Goal: Task Accomplishment & Management: Manage account settings

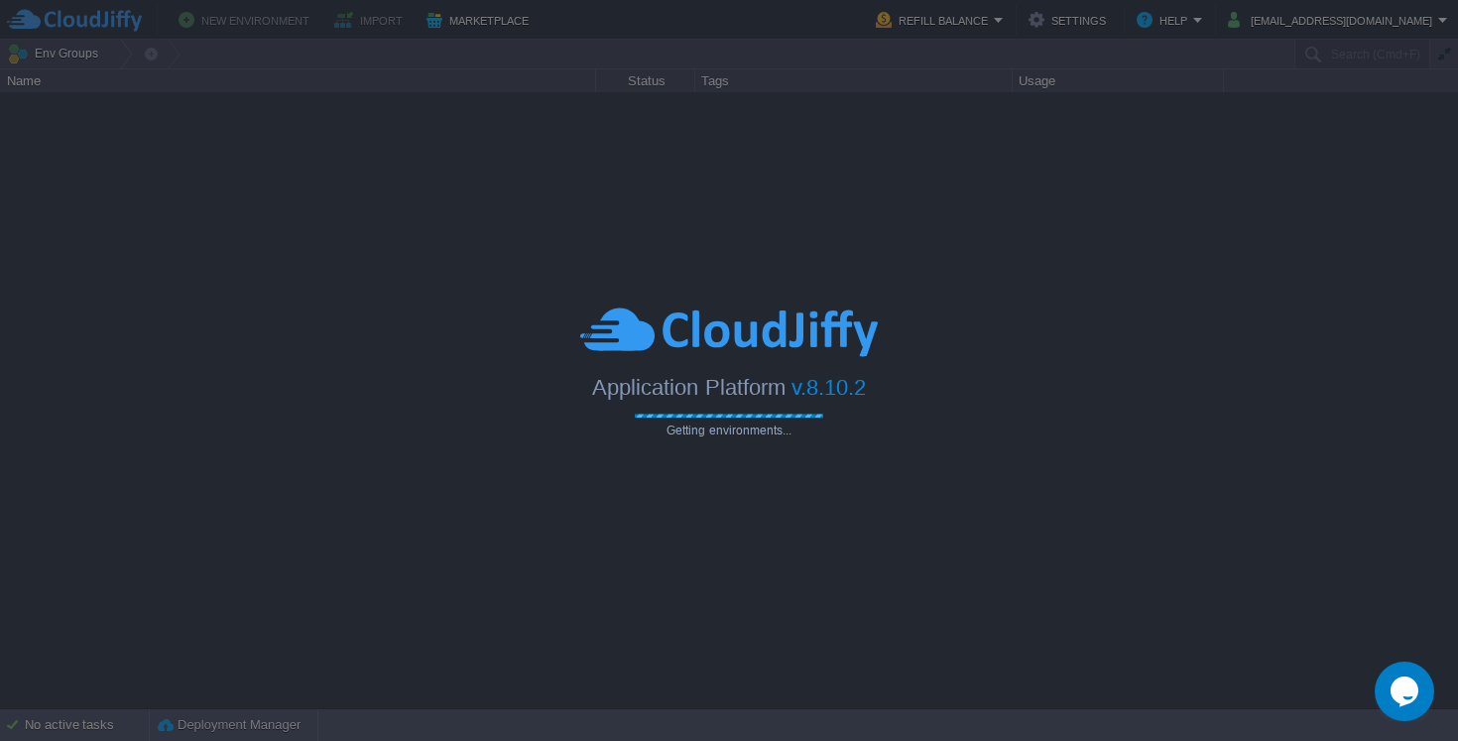
type input "Search (Cmd+F)"
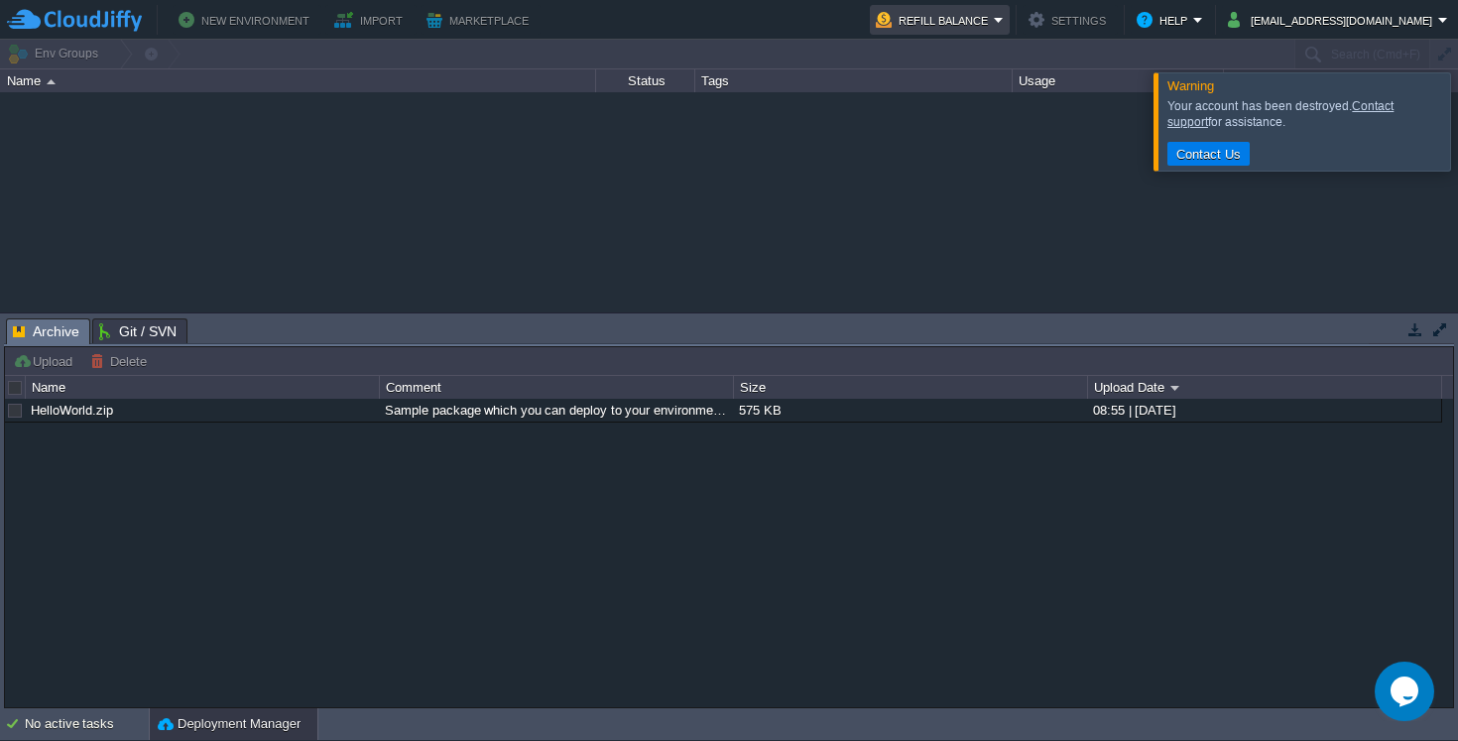
click at [994, 19] on button "Refill Balance" at bounding box center [935, 20] width 118 height 24
click at [994, 18] on button "Refill Balance" at bounding box center [935, 20] width 118 height 24
click at [1457, 127] on div at bounding box center [1482, 120] width 0 height 97
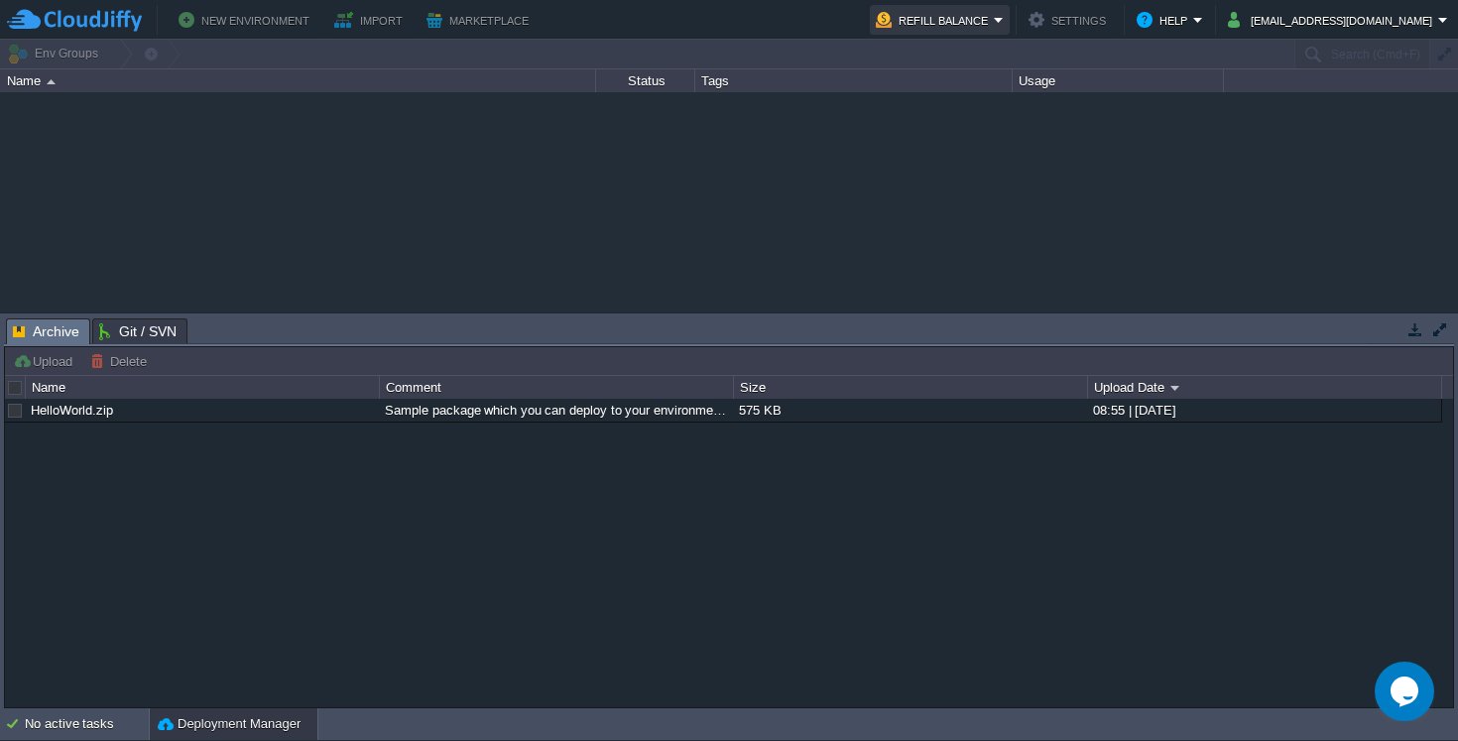
click at [971, 12] on button "Refill Balance" at bounding box center [935, 20] width 118 height 24
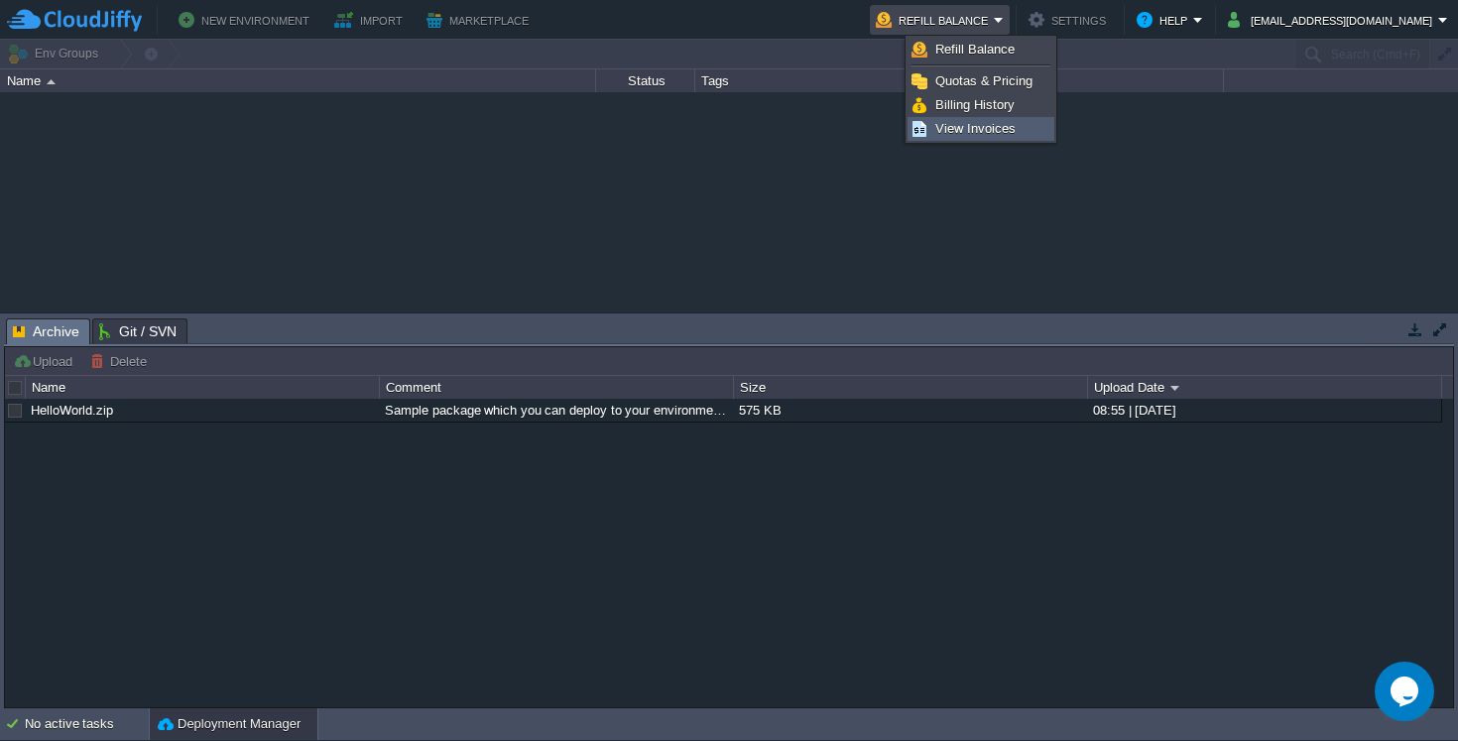
click at [945, 124] on span "View Invoices" at bounding box center [975, 128] width 80 height 15
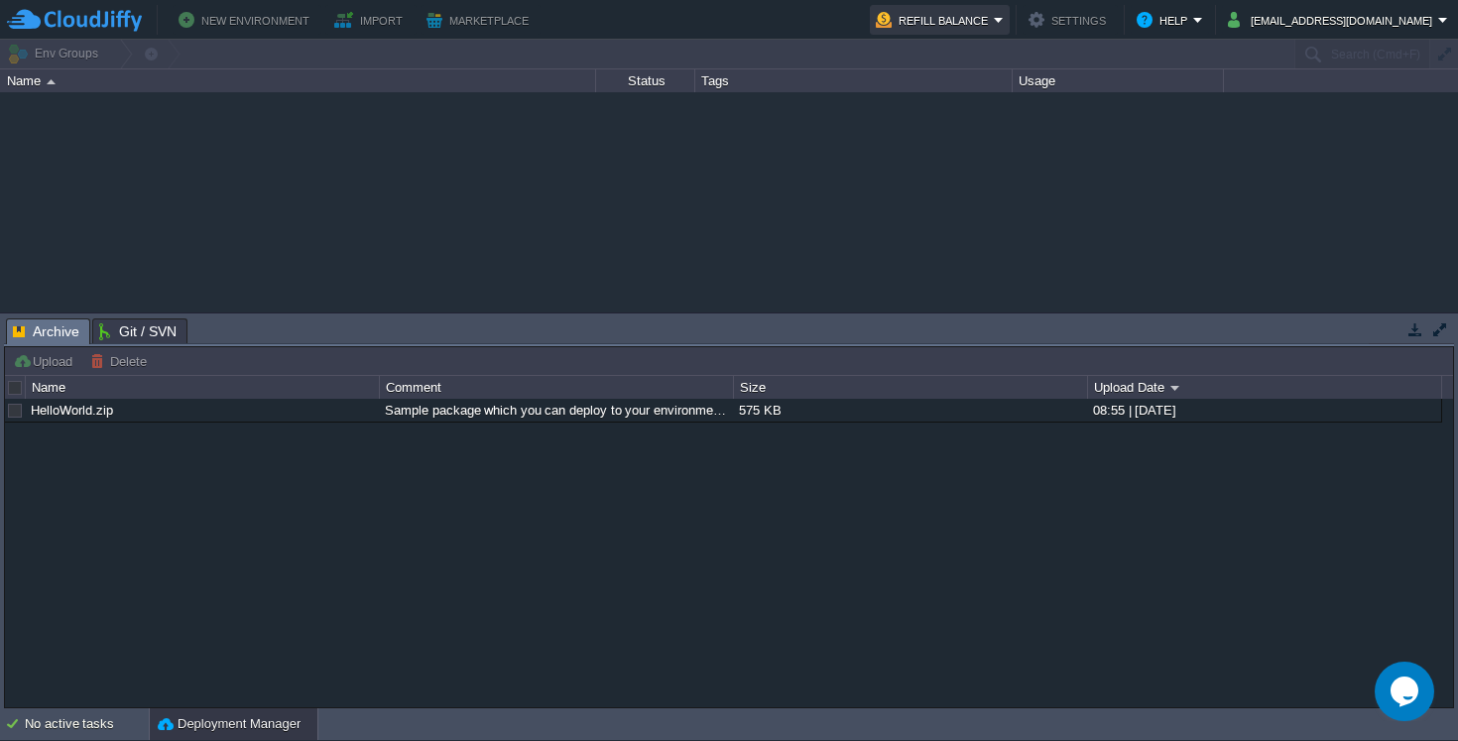
click at [994, 8] on button "Refill Balance" at bounding box center [935, 20] width 118 height 24
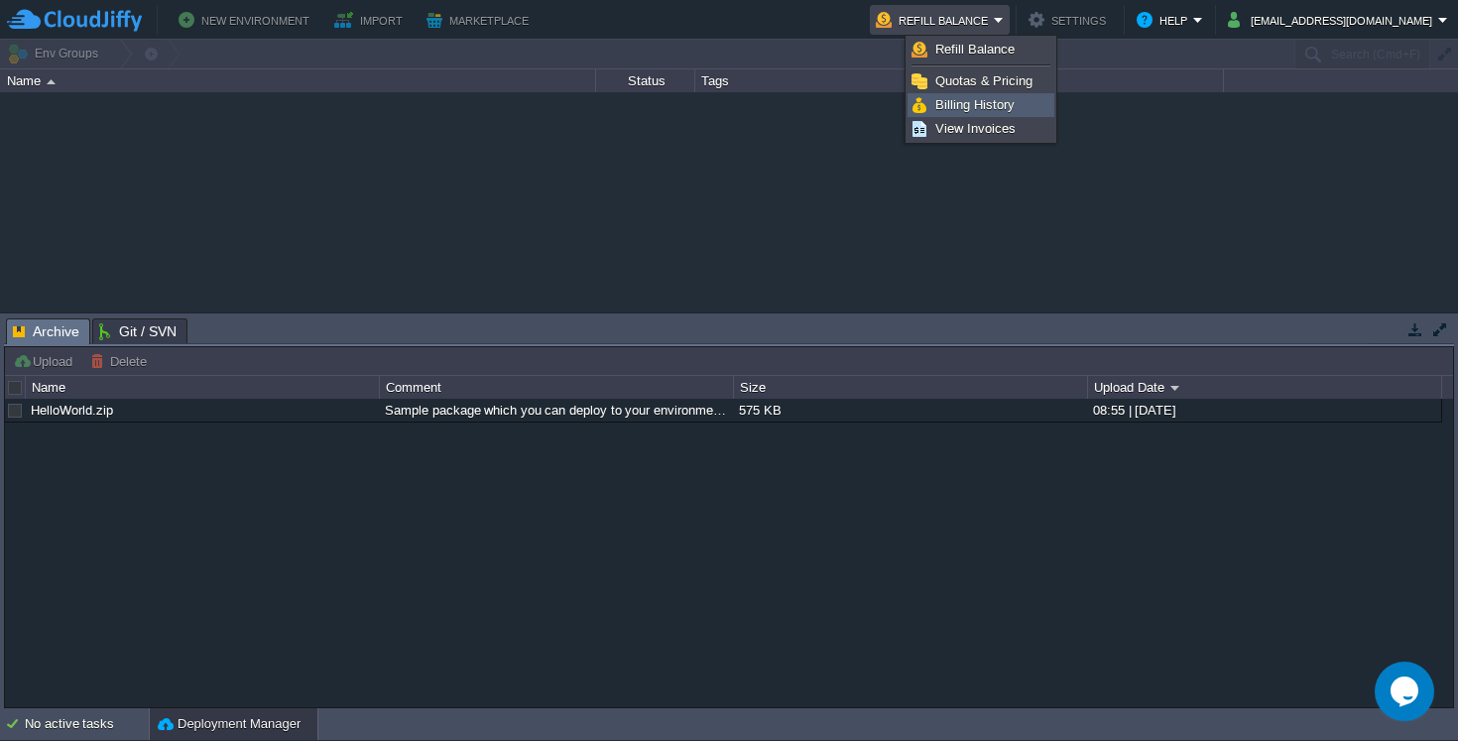
click at [964, 99] on span "Billing History" at bounding box center [974, 104] width 79 height 15
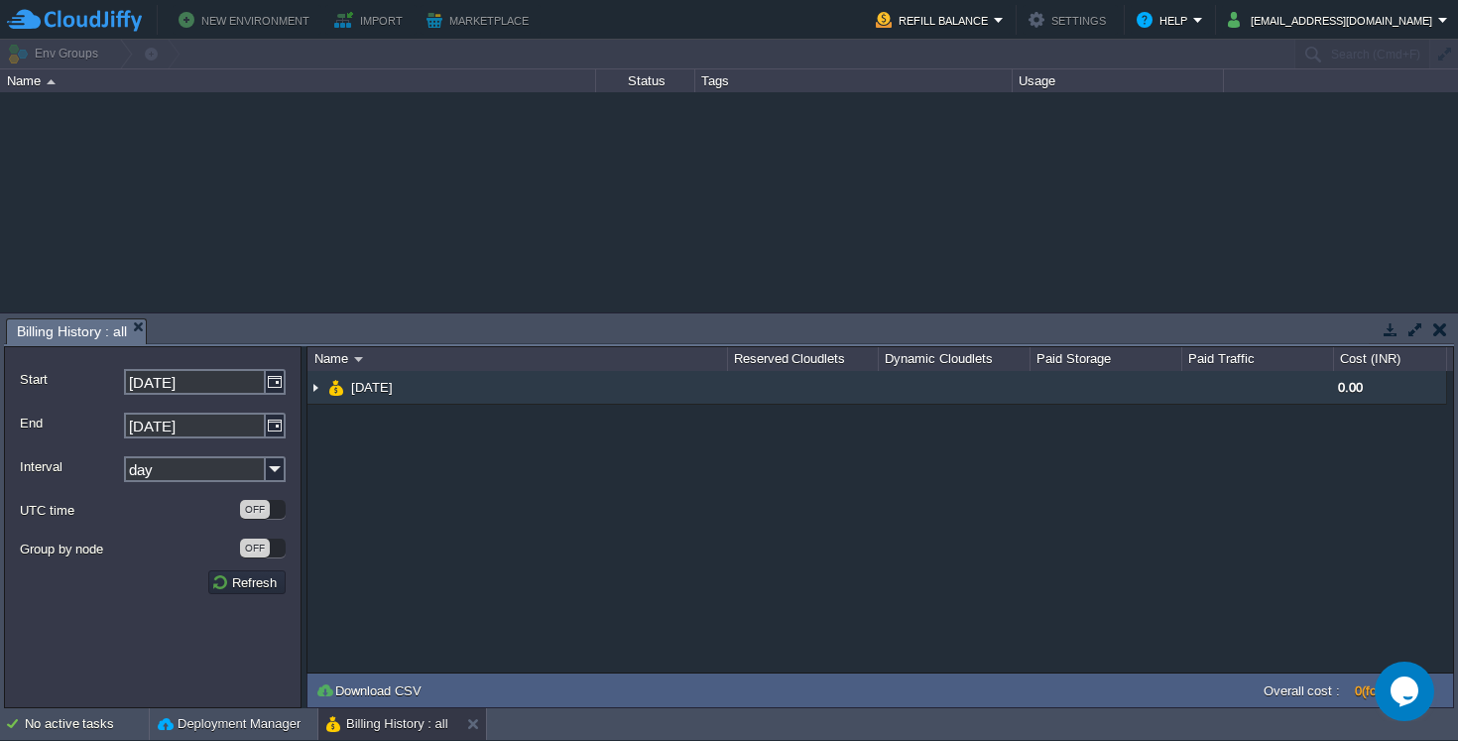
click at [322, 386] on img at bounding box center [315, 387] width 16 height 33
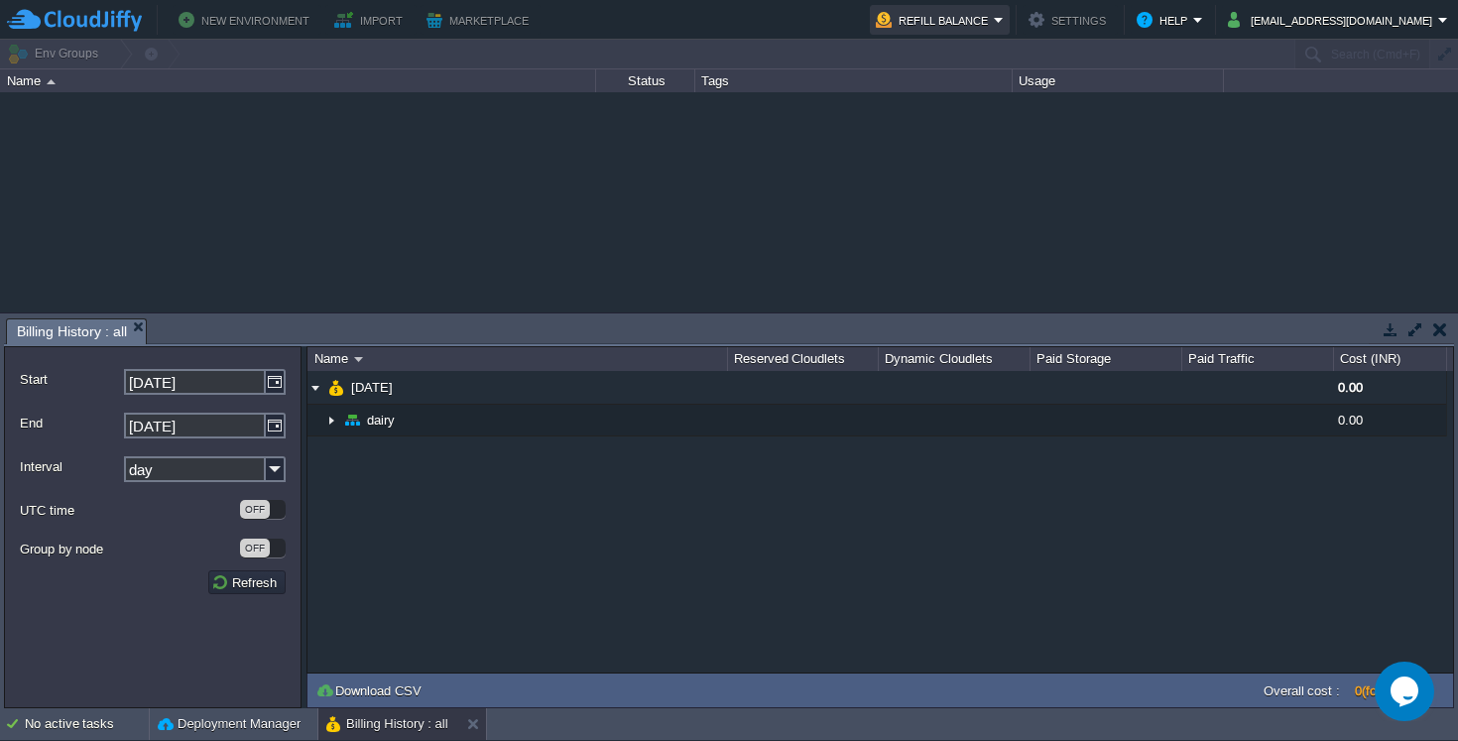
click at [994, 16] on button "Refill Balance" at bounding box center [935, 20] width 118 height 24
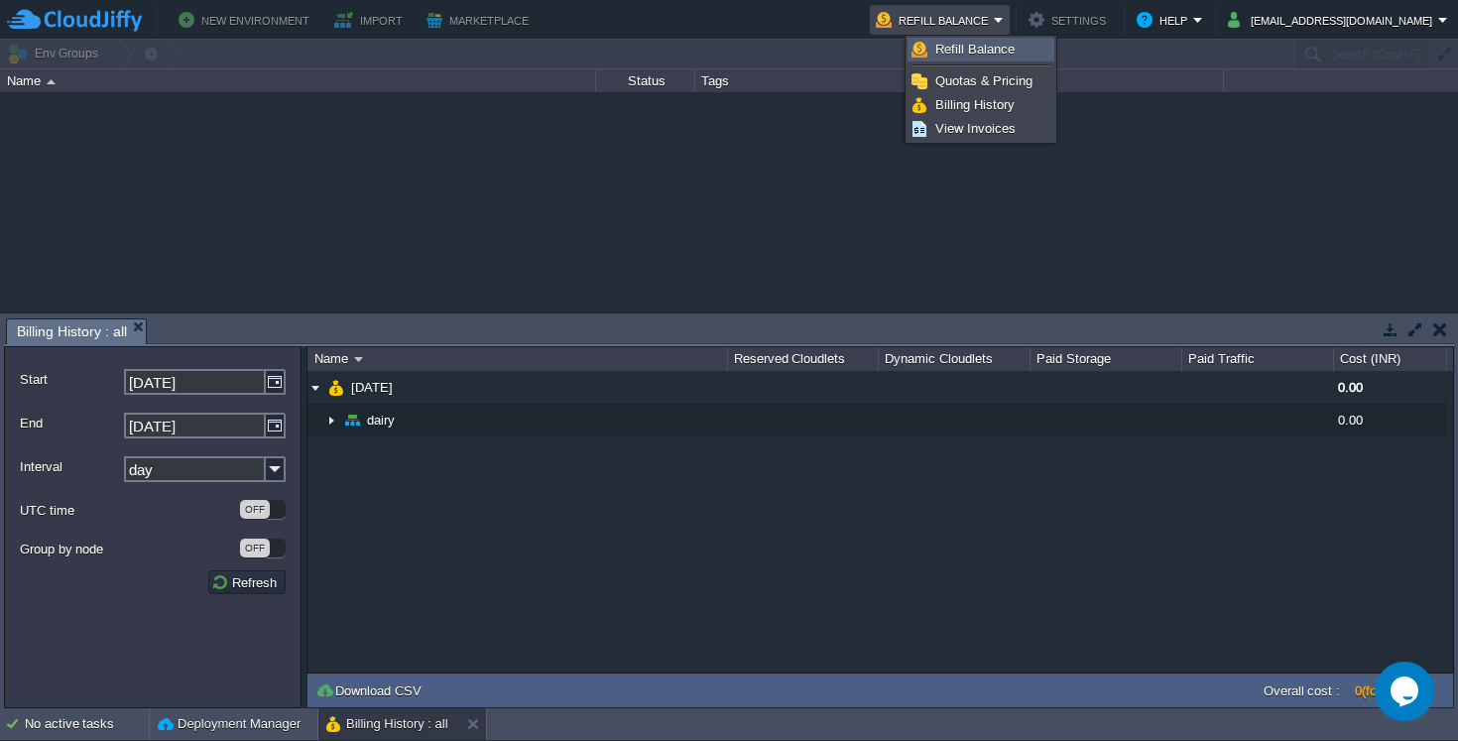
click at [1004, 47] on span "Refill Balance" at bounding box center [974, 49] width 79 height 15
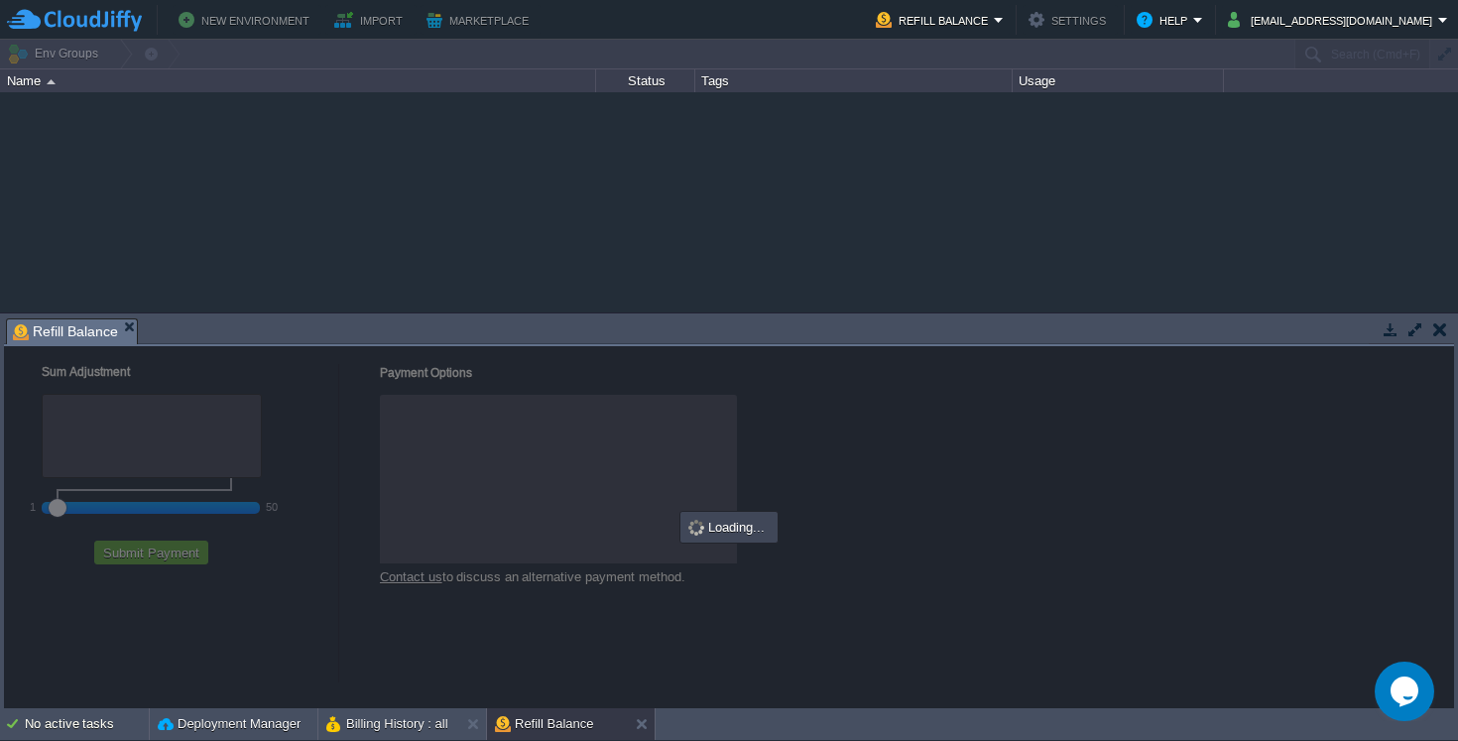
checkbox input "true"
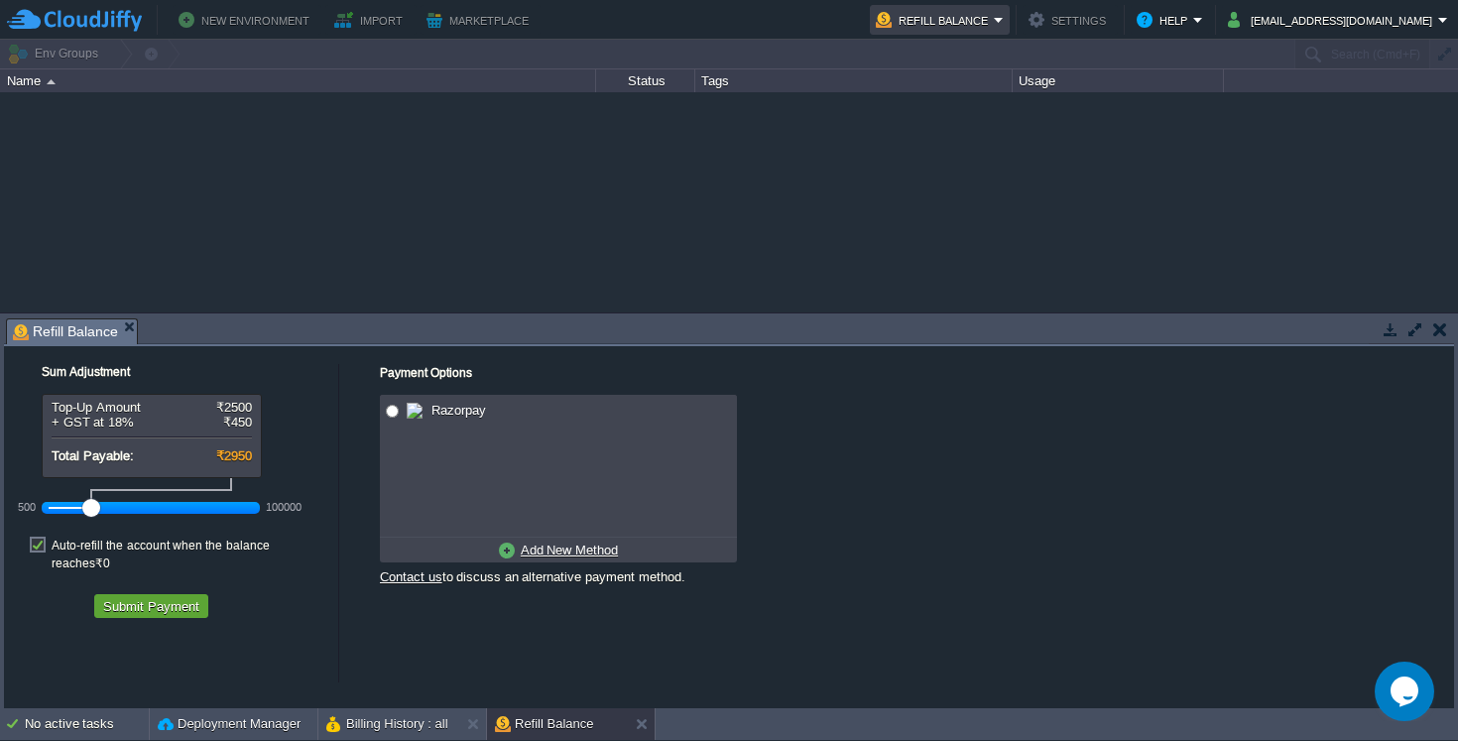
click at [994, 19] on button "Refill Balance" at bounding box center [935, 20] width 118 height 24
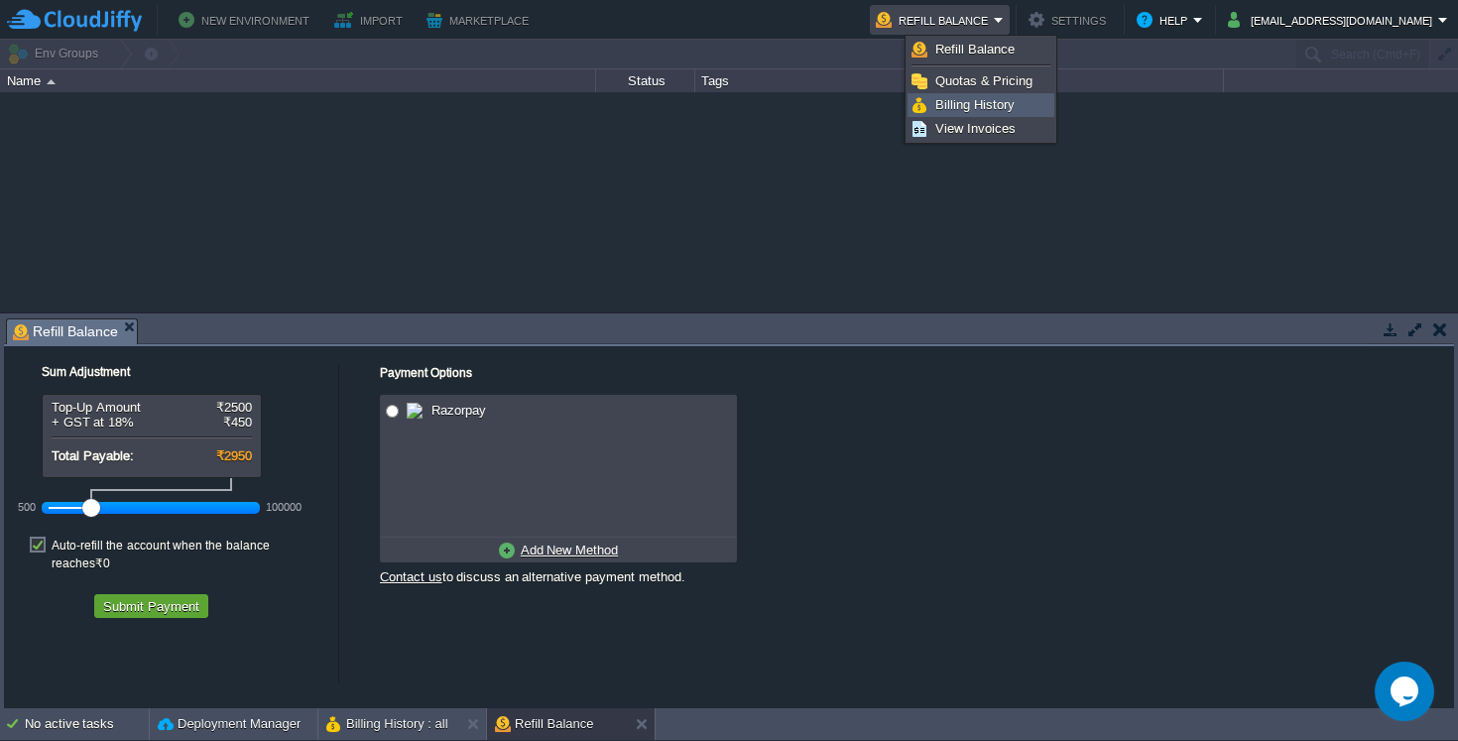
click at [960, 105] on span "Billing History" at bounding box center [974, 104] width 79 height 15
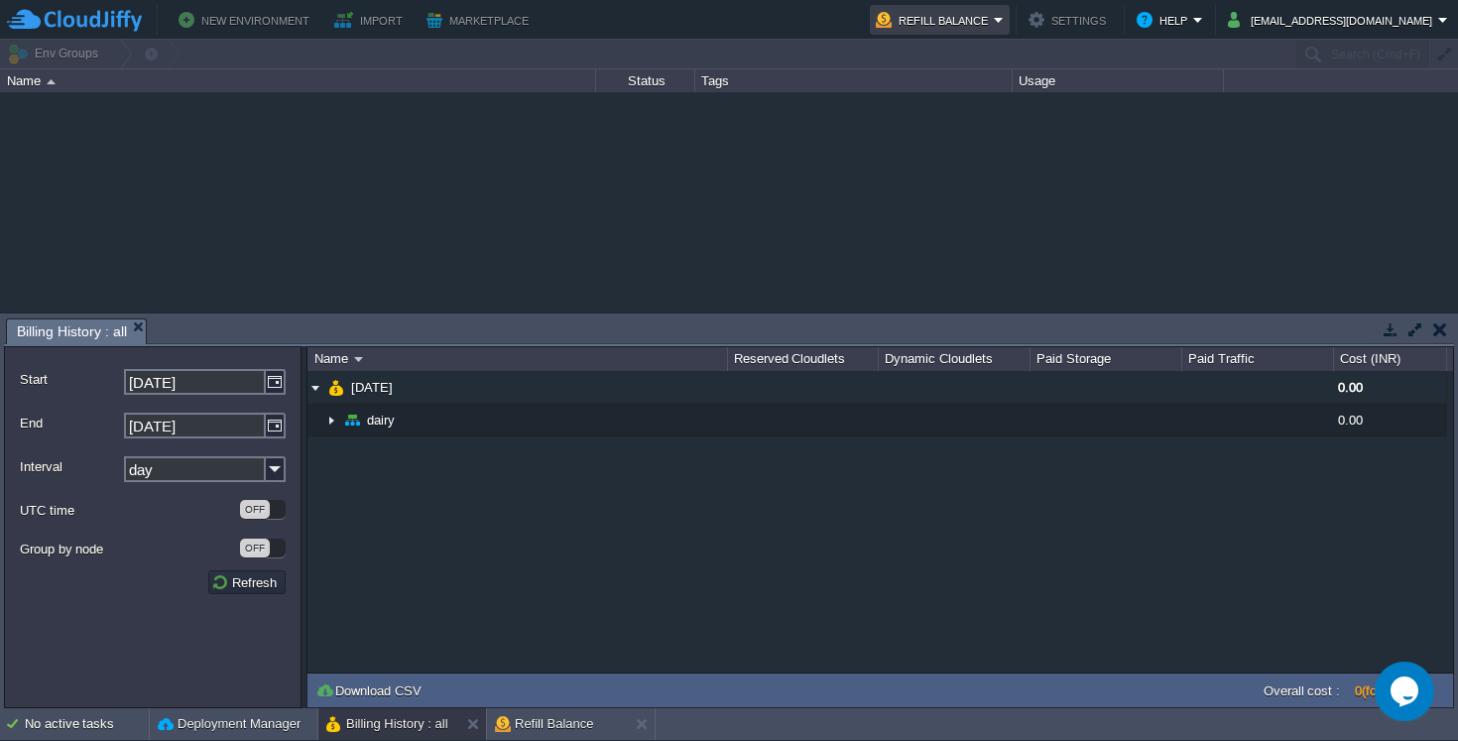
click at [988, 9] on button "Refill Balance" at bounding box center [935, 20] width 118 height 24
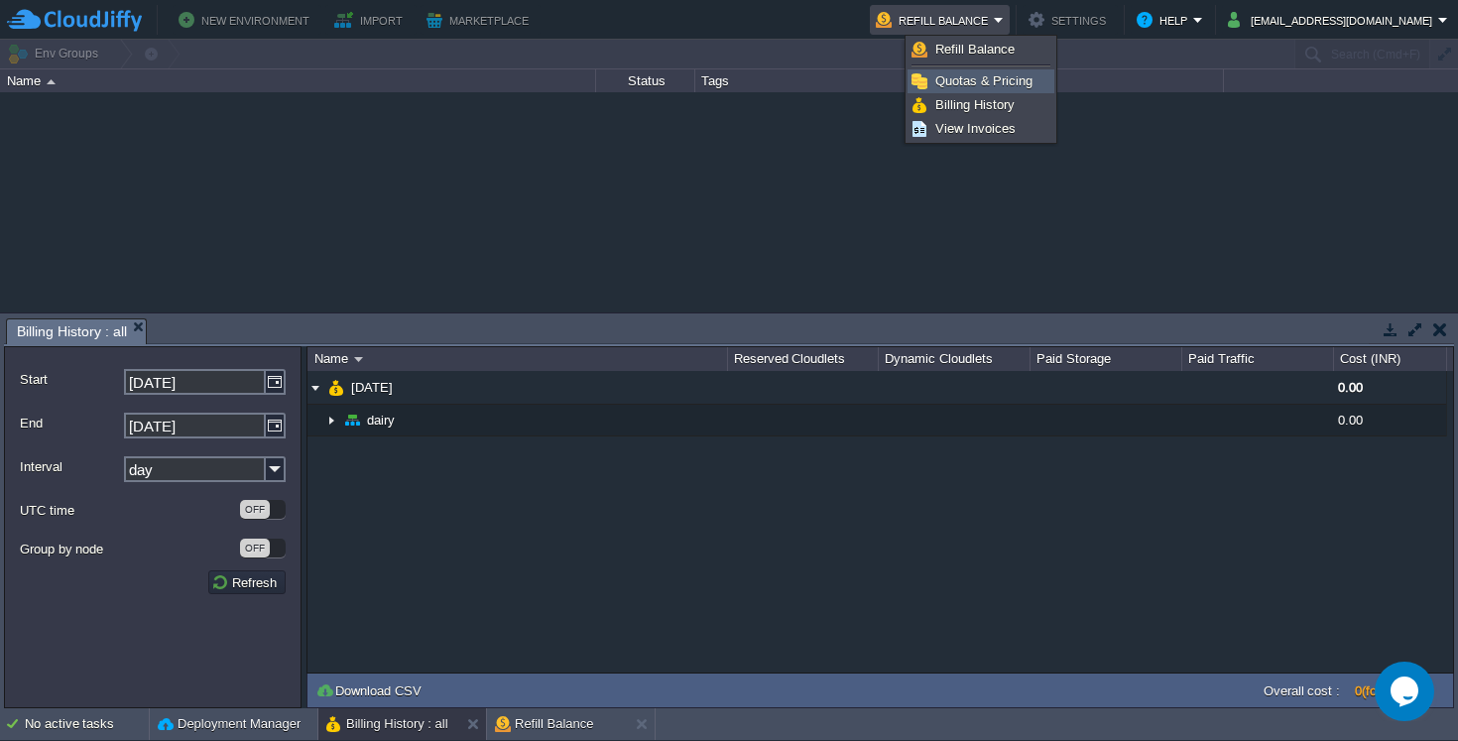
click at [953, 87] on span "Quotas & Pricing" at bounding box center [983, 80] width 97 height 15
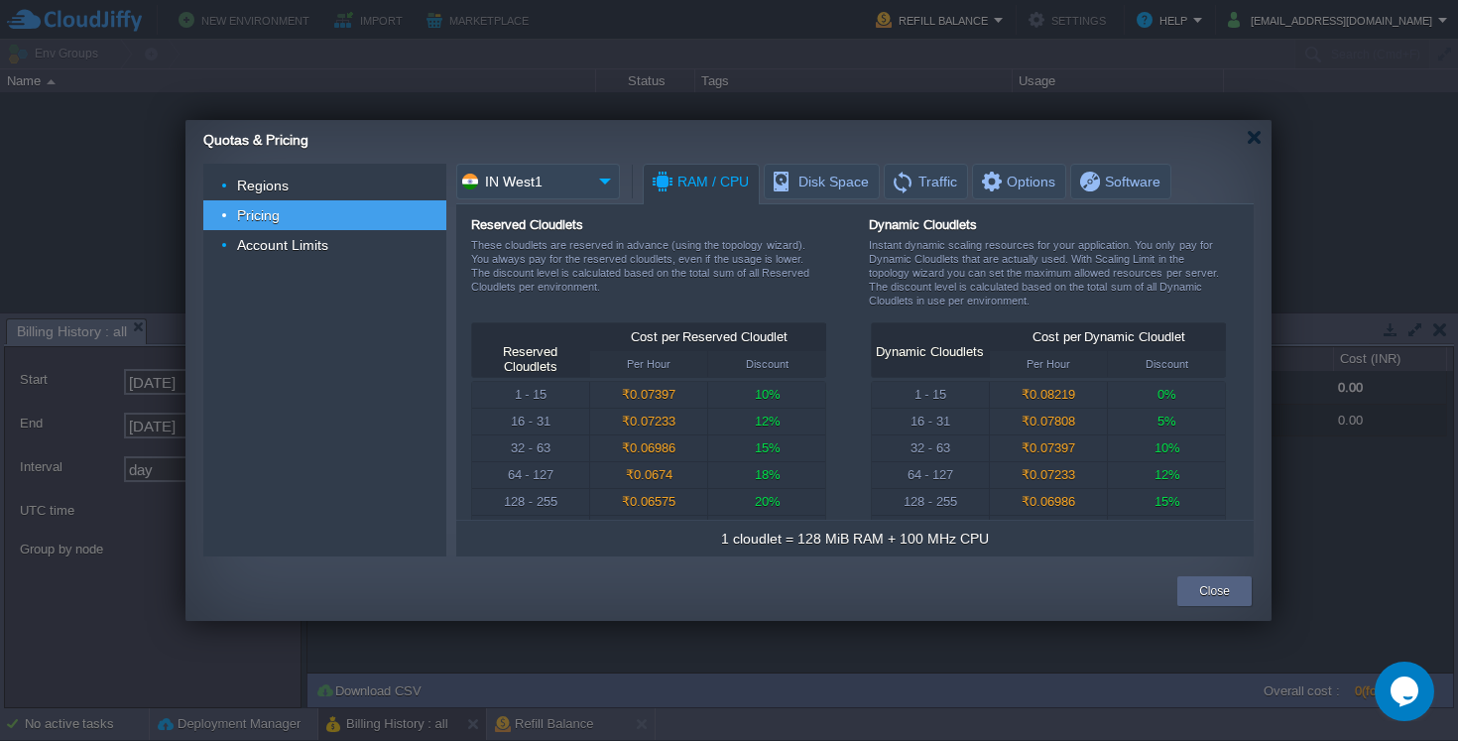
click at [1263, 135] on div "Quotas & Pricing" at bounding box center [737, 137] width 1068 height 35
click at [1250, 141] on div at bounding box center [1254, 137] width 15 height 15
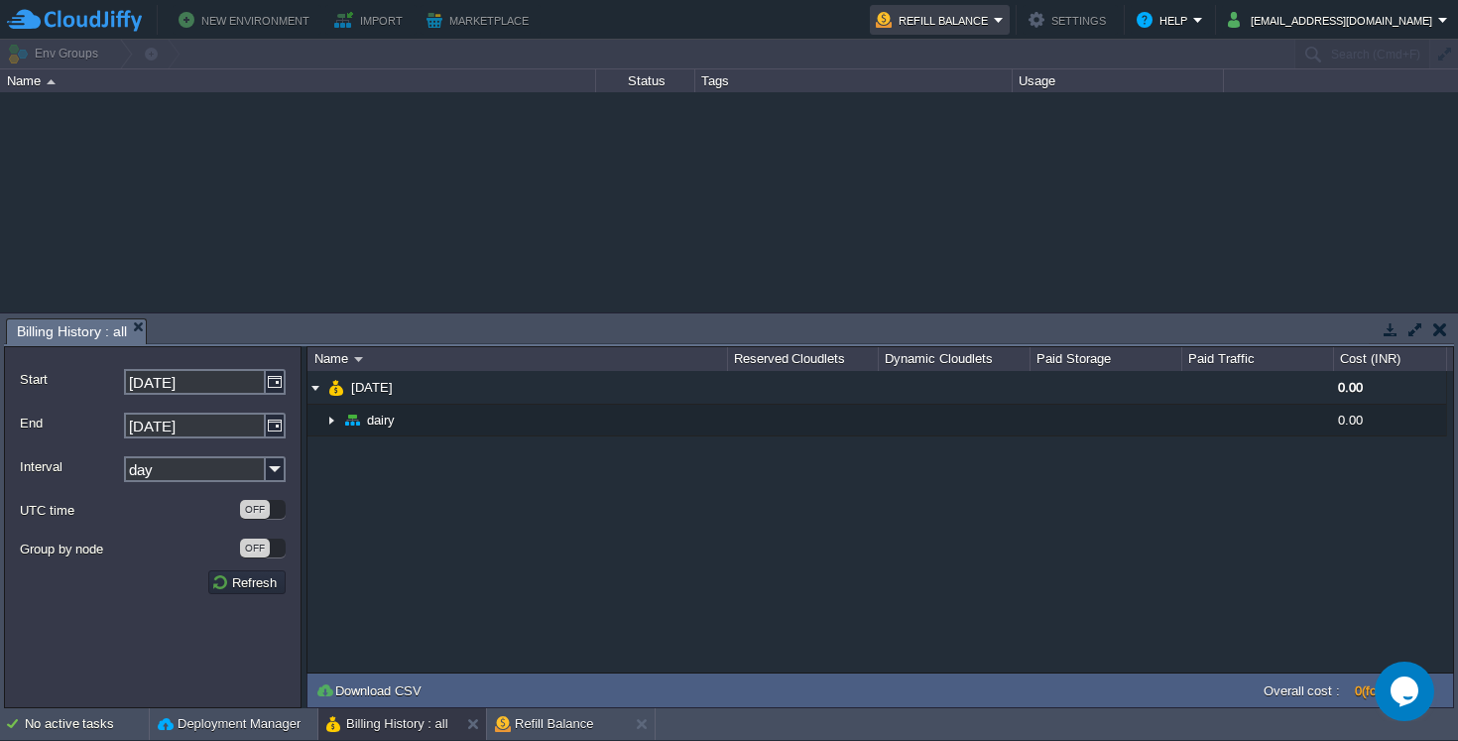
click at [994, 9] on button "Refill Balance" at bounding box center [935, 20] width 118 height 24
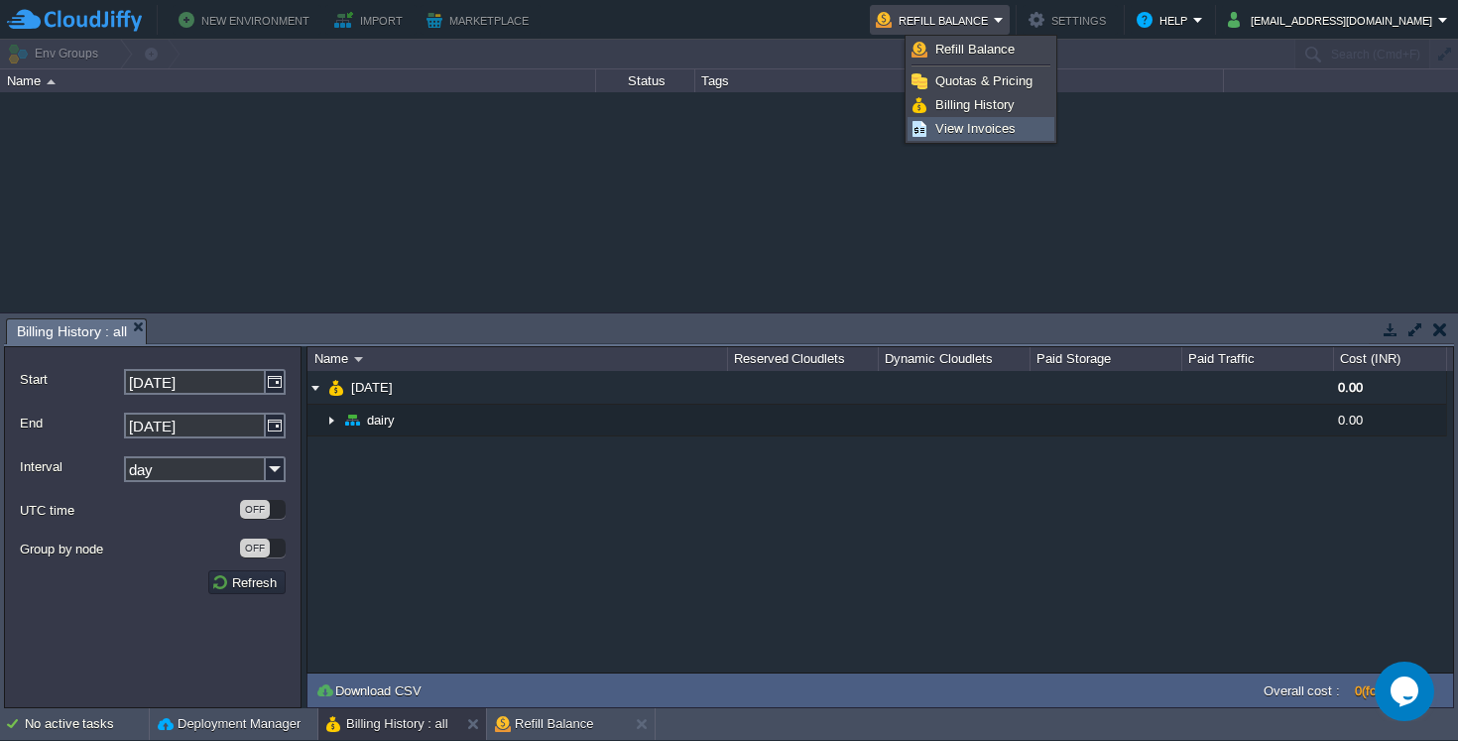
click at [985, 133] on span "View Invoices" at bounding box center [975, 128] width 80 height 15
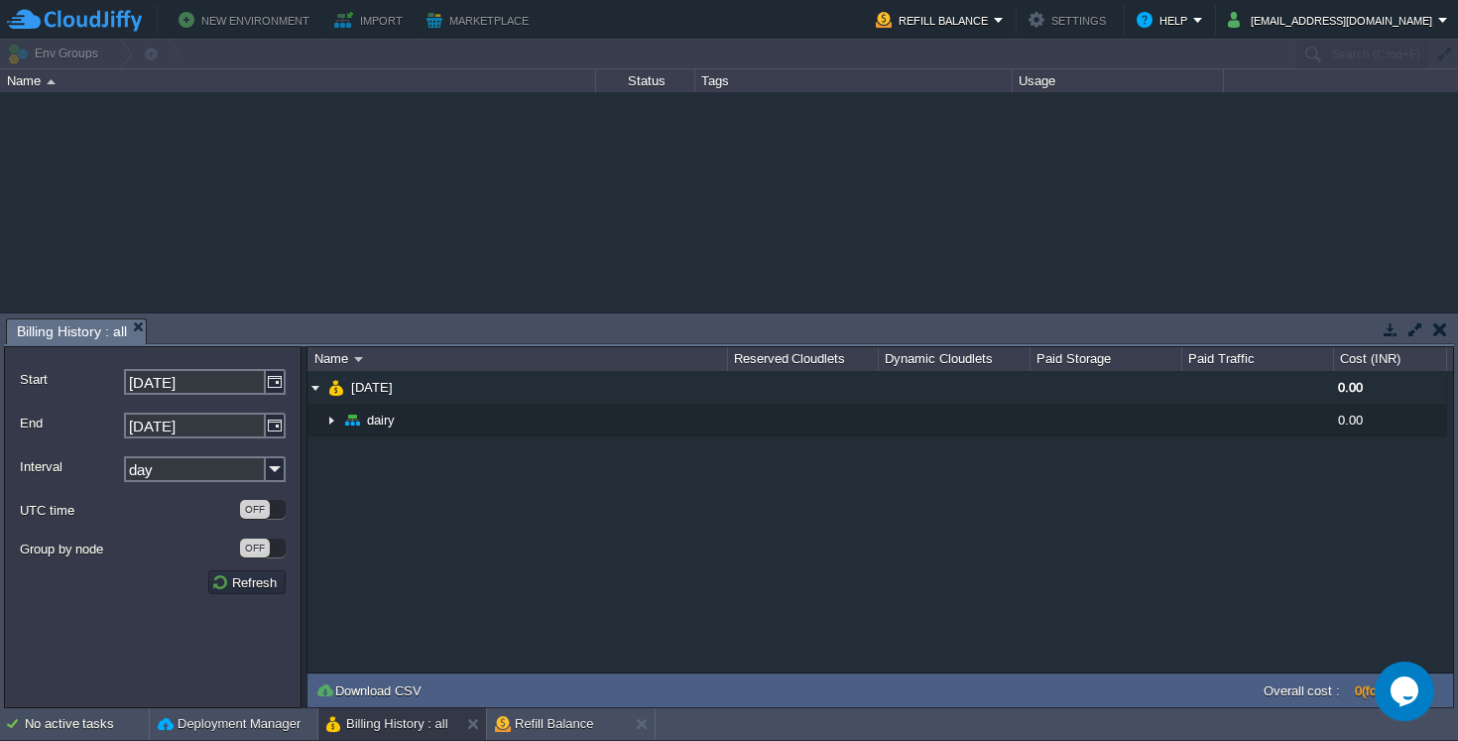
click at [39, 72] on div "Name" at bounding box center [298, 80] width 593 height 23
